Goal: Task Accomplishment & Management: Use online tool/utility

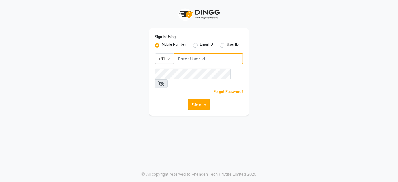
type input "9860439414"
click at [198, 99] on button "Sign In" at bounding box center [199, 104] width 22 height 11
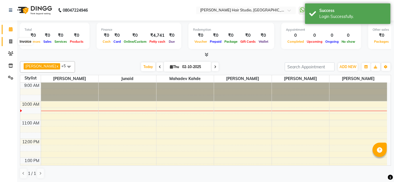
click at [11, 41] on icon at bounding box center [10, 41] width 3 height 4
select select "627"
select select "service"
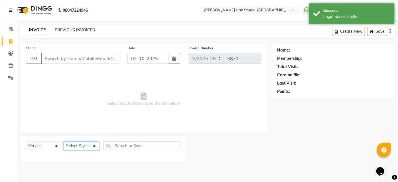
click at [82, 144] on select "Select Stylist [PERSON_NAME] [PERSON_NAME] Avinash [PERSON_NAME] kahde [PERSON_…" at bounding box center [82, 146] width 36 height 9
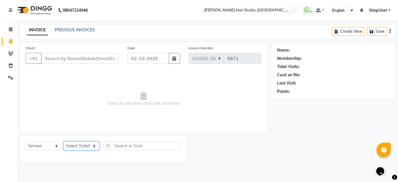
select select "34696"
click at [64, 142] on select "Select Stylist [PERSON_NAME] [PERSON_NAME] Avinash [PERSON_NAME] kahde [PERSON_…" at bounding box center [82, 146] width 36 height 9
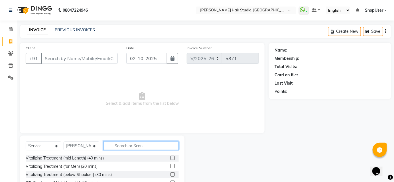
click at [125, 145] on input "text" at bounding box center [141, 145] width 75 height 9
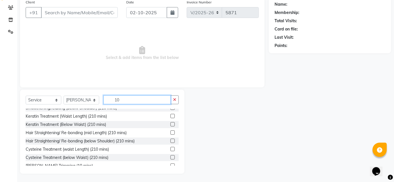
scroll to position [92, 0]
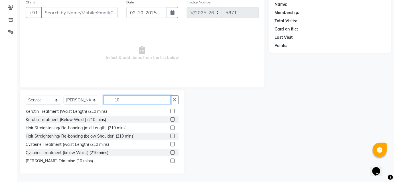
type input "10"
click at [171, 162] on label at bounding box center [173, 161] width 4 height 4
click at [171, 162] on input "checkbox" at bounding box center [173, 161] width 4 height 4
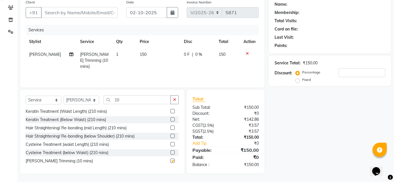
checkbox input "false"
click at [91, 10] on input "Client" at bounding box center [79, 12] width 77 height 11
type input "8"
type input "0"
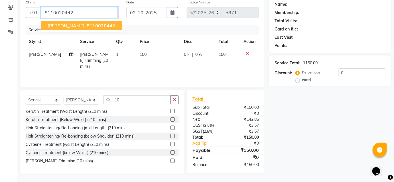
type input "8110020442"
select select "1: Object"
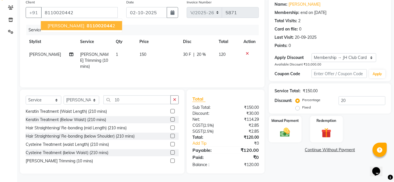
click at [87, 25] on span "811002044" at bounding box center [100, 26] width 26 height 6
type input "0"
select select "1: Object"
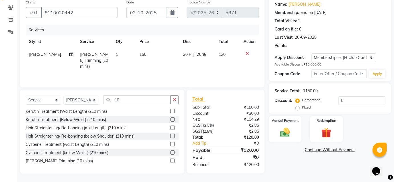
type input "20"
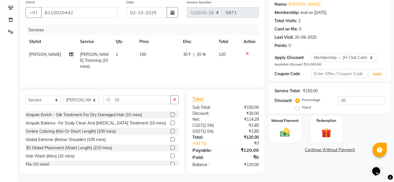
scroll to position [0, 0]
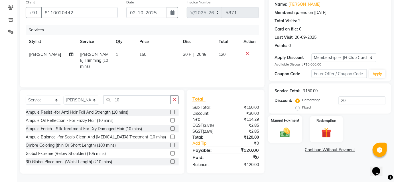
click at [284, 128] on img at bounding box center [285, 133] width 17 height 12
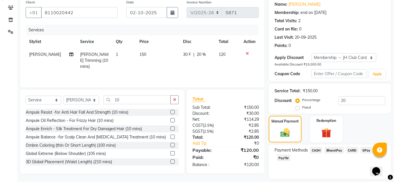
click at [338, 151] on span "BharatPay" at bounding box center [334, 150] width 19 height 7
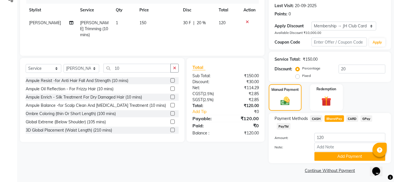
scroll to position [79, 0]
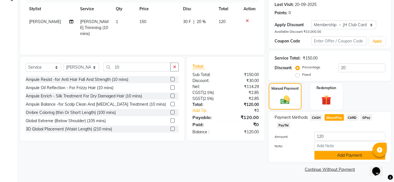
click at [328, 155] on button "Add Payment" at bounding box center [350, 155] width 71 height 9
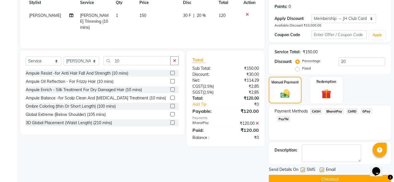
scroll to position [95, 0]
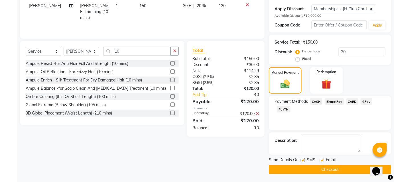
click at [329, 165] on button "Checkout" at bounding box center [330, 169] width 122 height 9
